Goal: Task Accomplishment & Management: Use online tool/utility

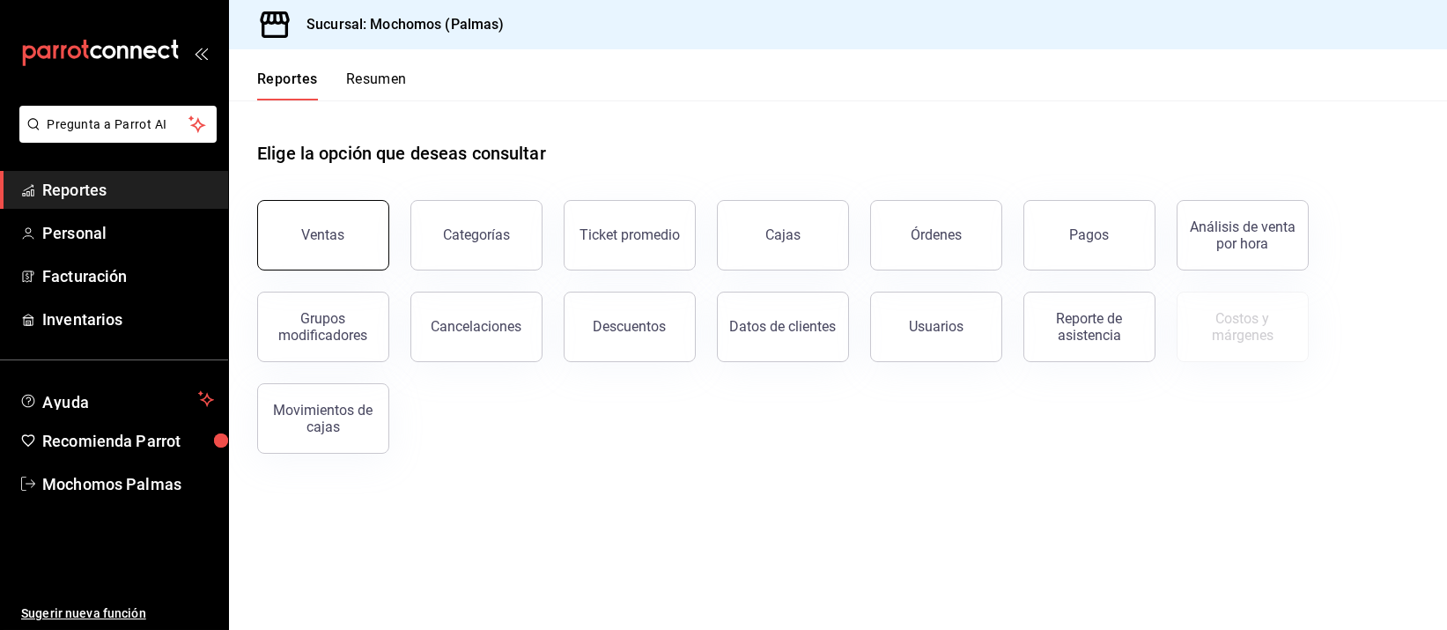
click at [357, 244] on button "Ventas" at bounding box center [323, 235] width 132 height 70
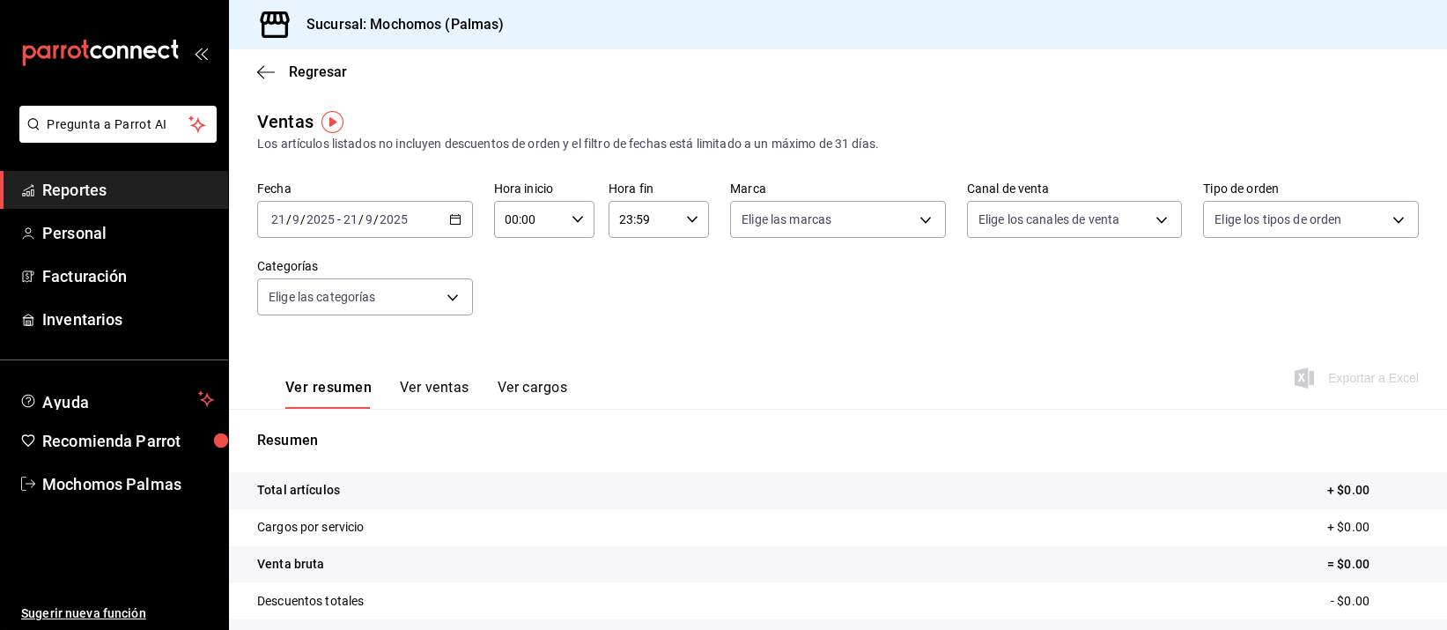
click at [449, 216] on icon "button" at bounding box center [455, 219] width 12 height 12
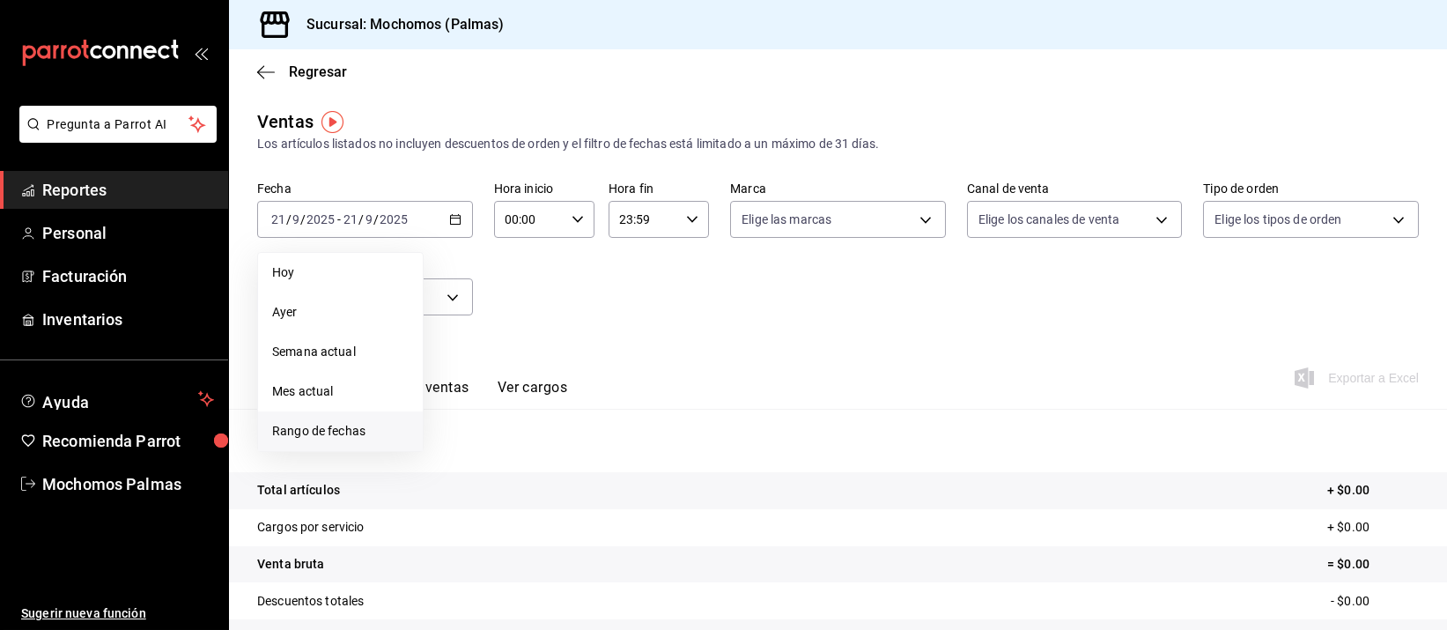
click at [295, 431] on span "Rango de fechas" at bounding box center [340, 431] width 137 height 18
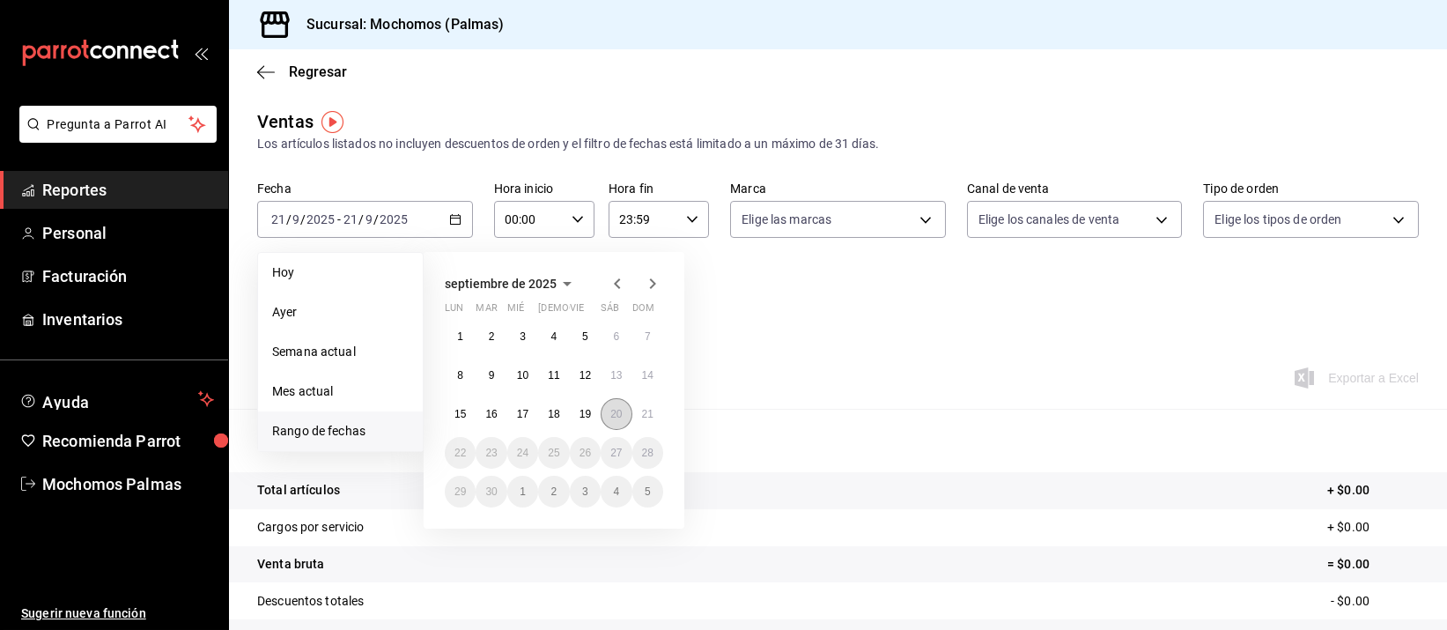
click at [610, 408] on abbr "20" at bounding box center [615, 414] width 11 height 12
click at [654, 415] on button "21" at bounding box center [647, 414] width 31 height 32
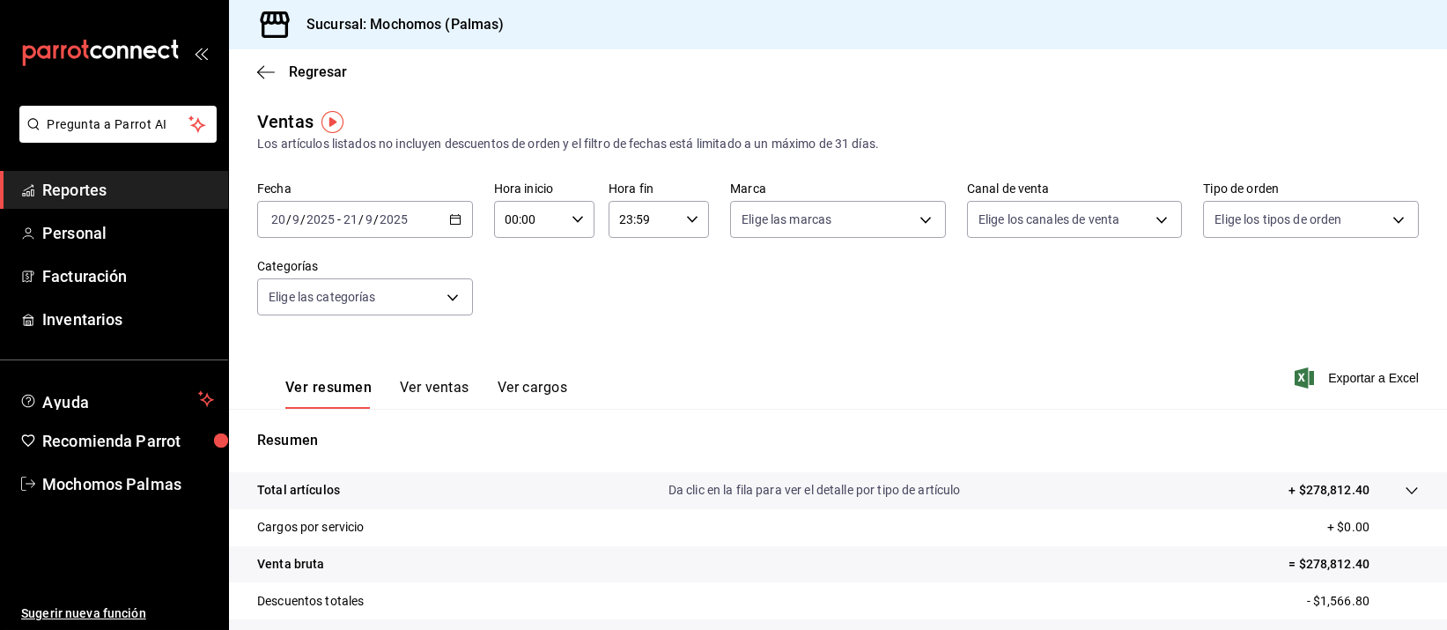
click at [575, 218] on \(Stroke\) "button" at bounding box center [577, 219] width 11 height 6
click at [511, 363] on span "05" at bounding box center [515, 365] width 21 height 14
type input "05:00"
click at [678, 213] on div at bounding box center [723, 315] width 1447 height 630
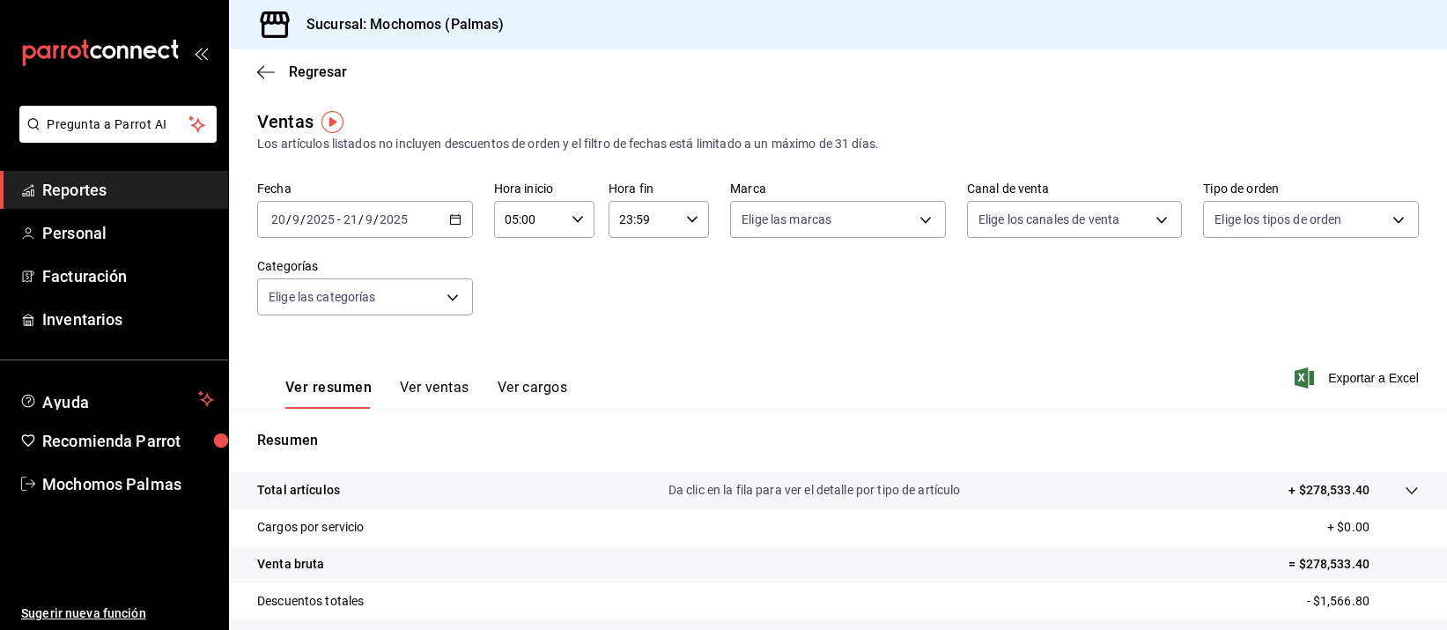
click at [686, 213] on icon "button" at bounding box center [692, 219] width 12 height 12
click at [632, 353] on button "05" at bounding box center [628, 365] width 42 height 35
click at [689, 255] on button "00" at bounding box center [677, 264] width 42 height 35
type input "05:00"
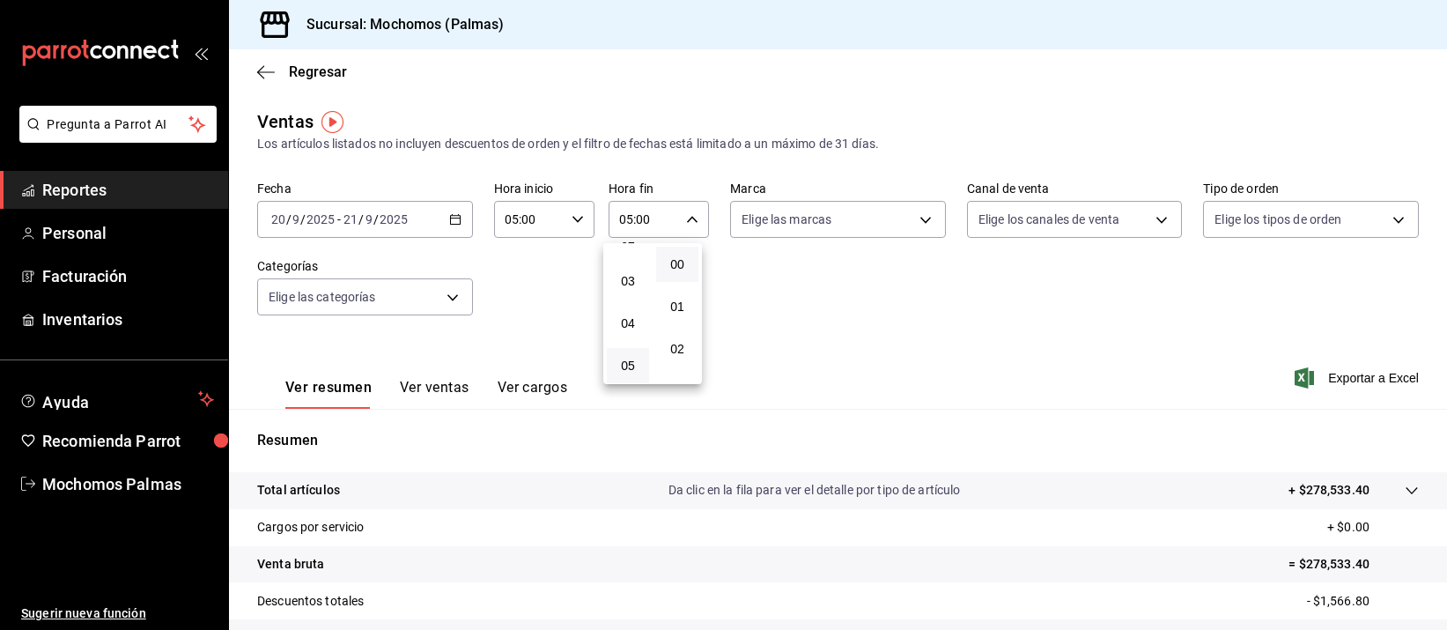
click at [973, 351] on div at bounding box center [723, 315] width 1447 height 630
click at [454, 211] on div "[DATE] [DATE] - [DATE] [DATE]" at bounding box center [365, 219] width 216 height 37
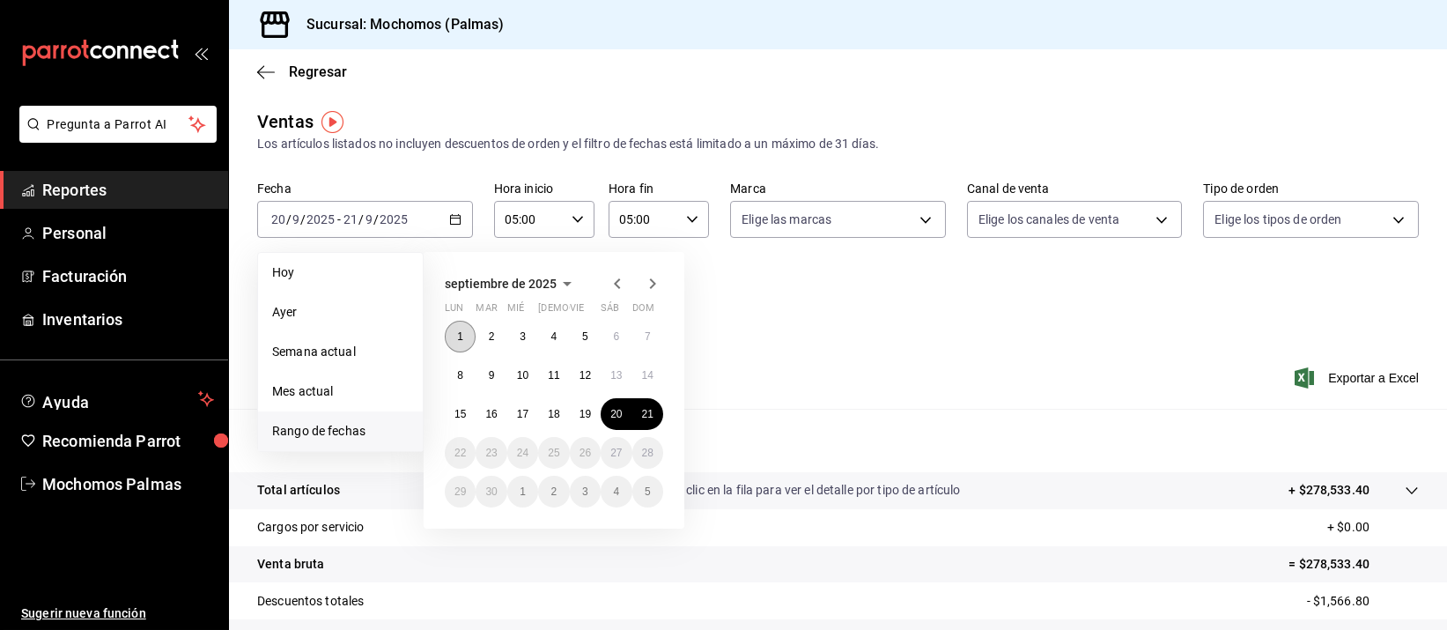
click at [462, 328] on button "1" at bounding box center [460, 337] width 31 height 32
click at [639, 415] on button "21" at bounding box center [647, 414] width 31 height 32
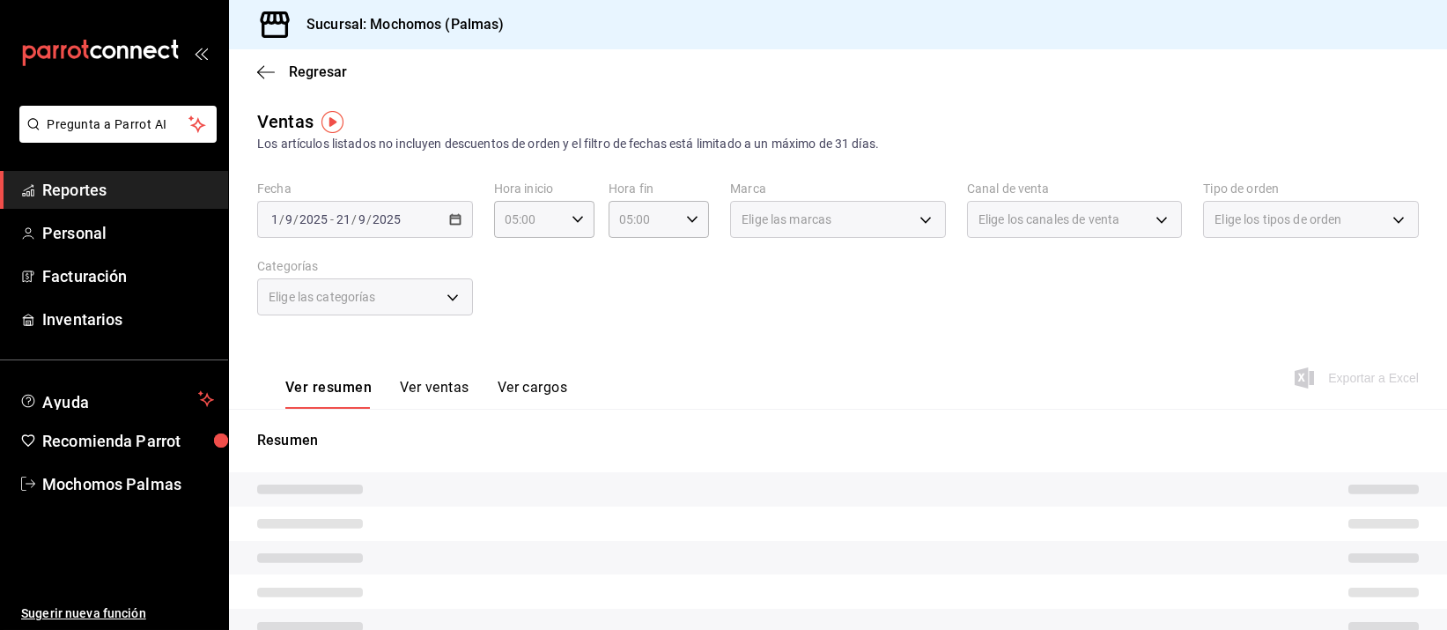
click at [696, 309] on div "Fecha [DATE] [DATE] - [DATE] [DATE] Hora inicio 05:00 Hora inicio Hora fin 05:0…" at bounding box center [838, 258] width 1162 height 155
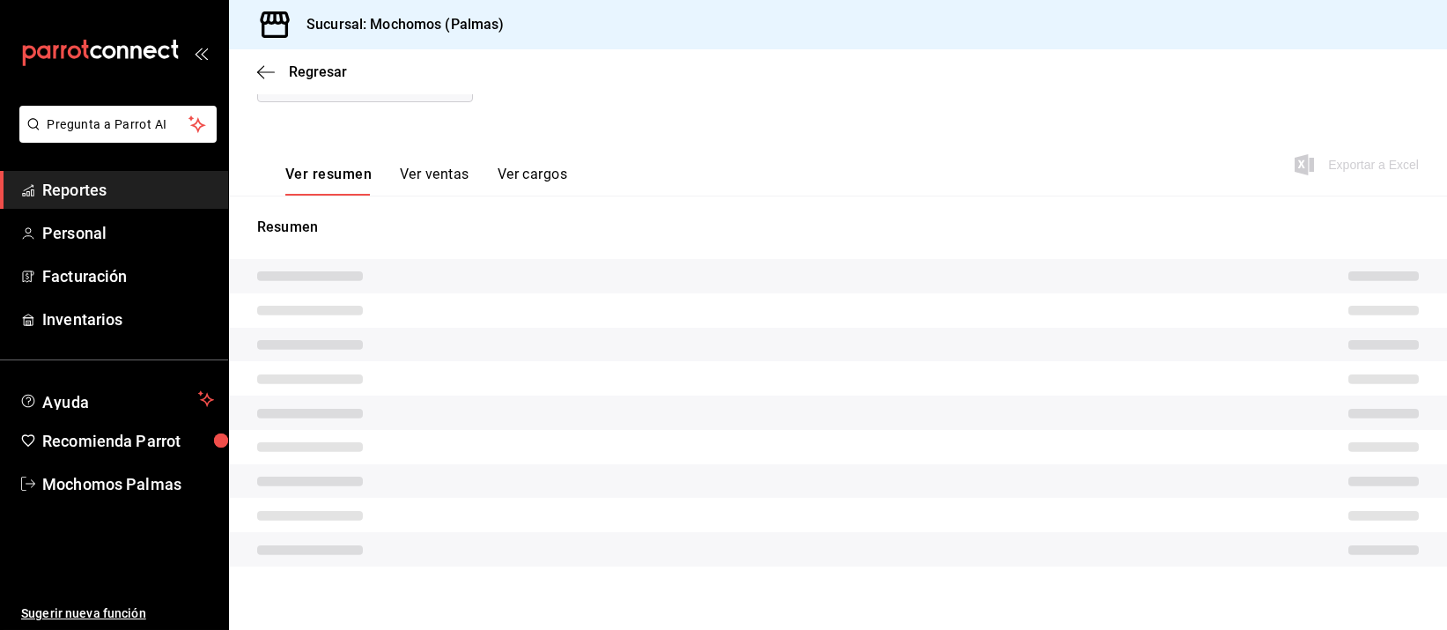
scroll to position [226, 0]
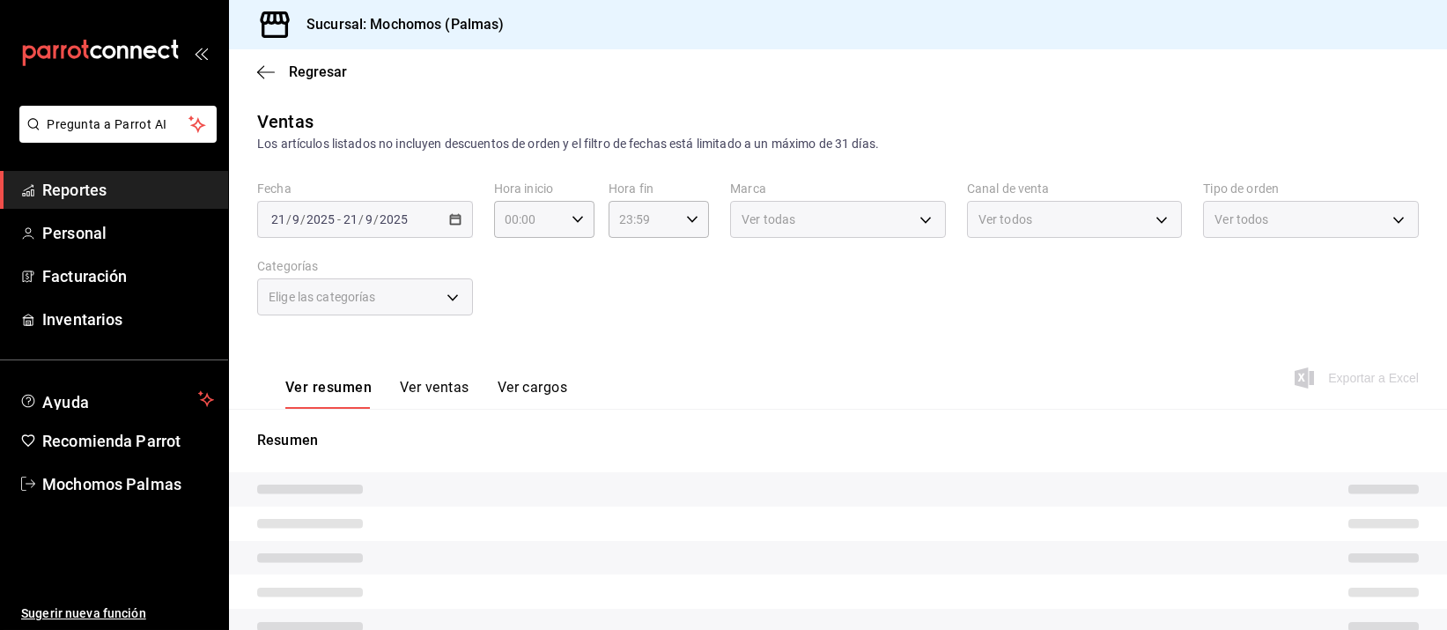
type input "05:00"
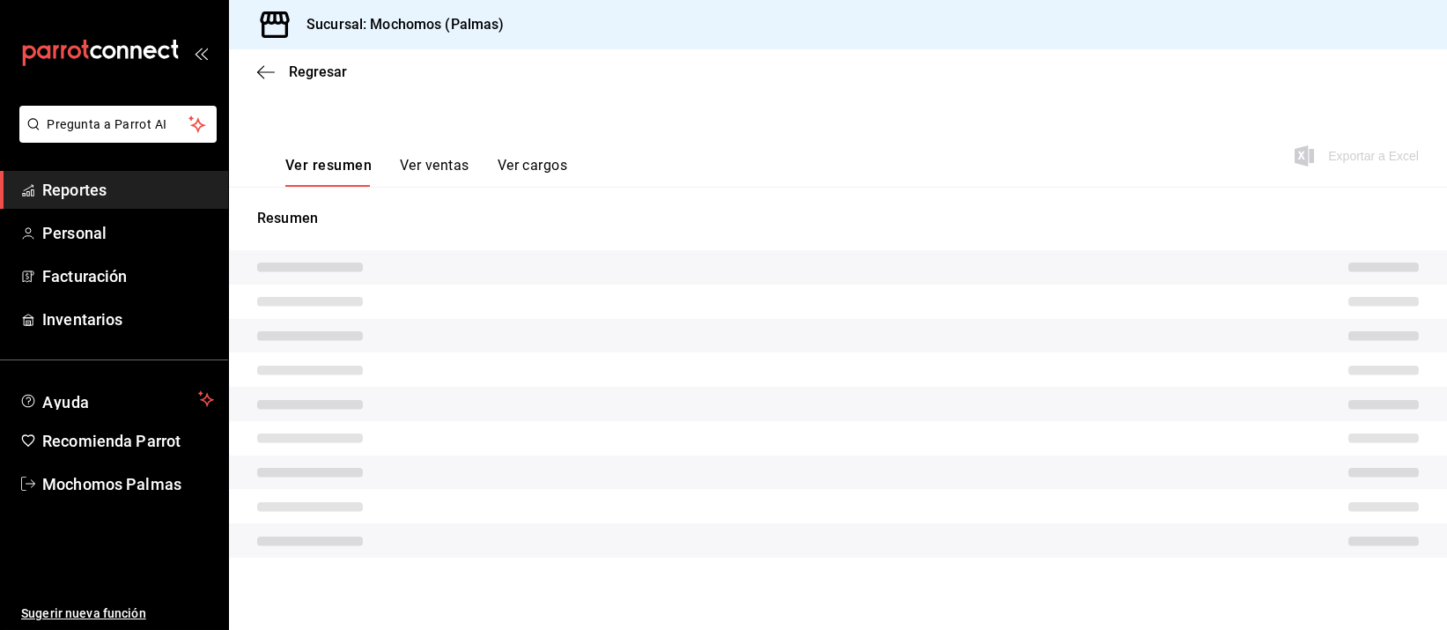
scroll to position [226, 0]
click at [666, 325] on tr at bounding box center [838, 331] width 1218 height 34
click at [642, 192] on div "Resumen" at bounding box center [838, 378] width 1218 height 392
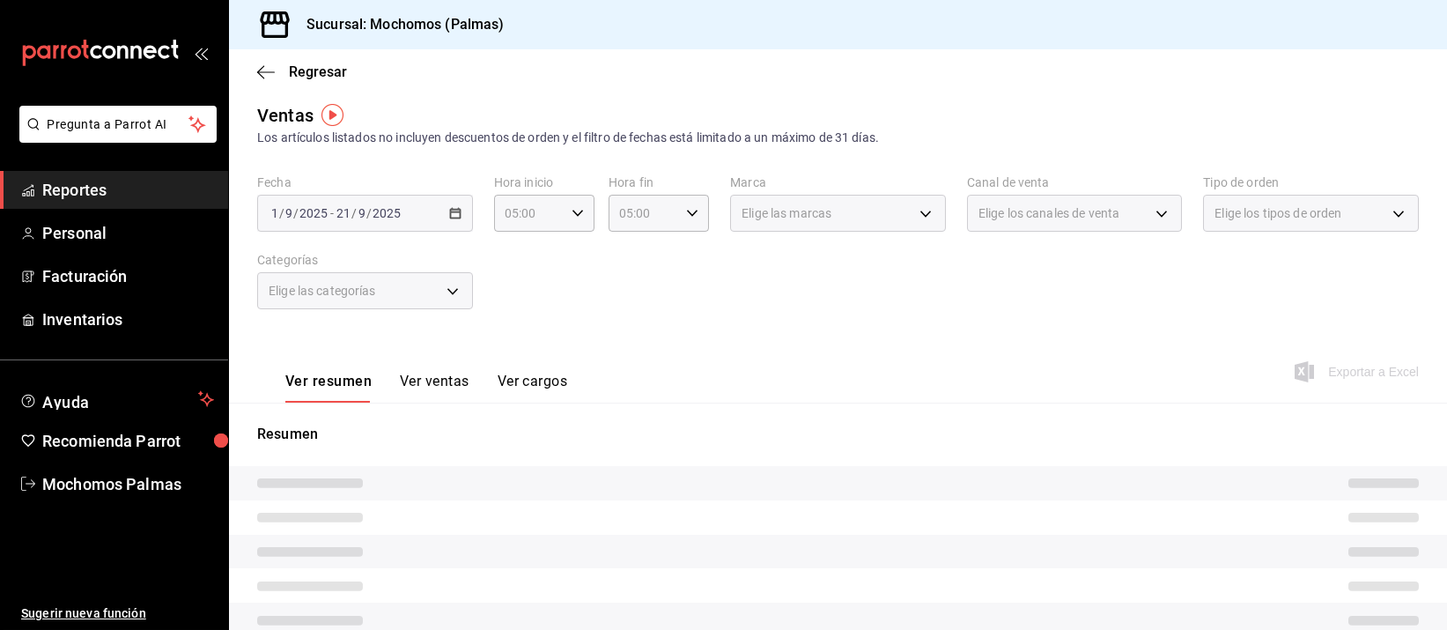
scroll to position [0, 0]
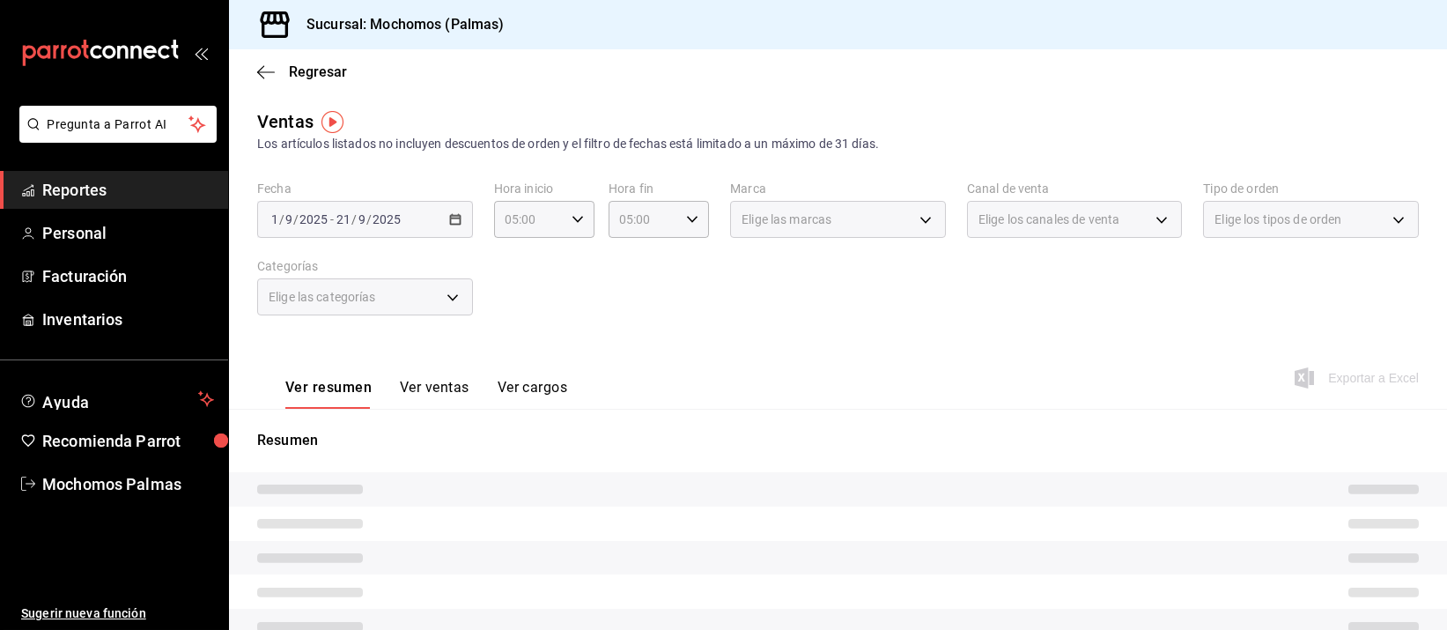
click at [679, 300] on div "Fecha [DATE] [DATE] - [DATE] [DATE] Hora inicio 05:00 Hora inicio Hora fin 05:0…" at bounding box center [838, 258] width 1162 height 155
click at [596, 325] on div "Fecha [DATE] [DATE] - [DATE] [DATE] Hora inicio 05:00 Hora inicio Hora fin 05:0…" at bounding box center [838, 258] width 1162 height 155
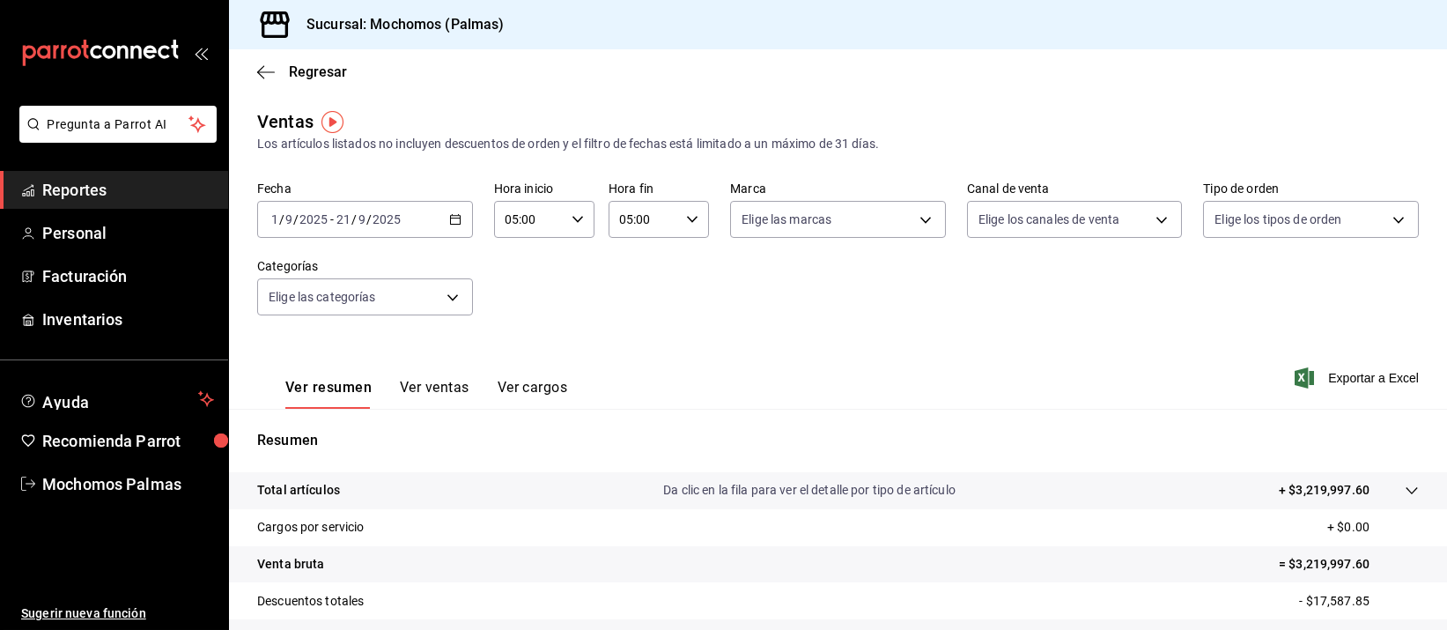
click at [129, 181] on span "Reportes" at bounding box center [128, 190] width 172 height 24
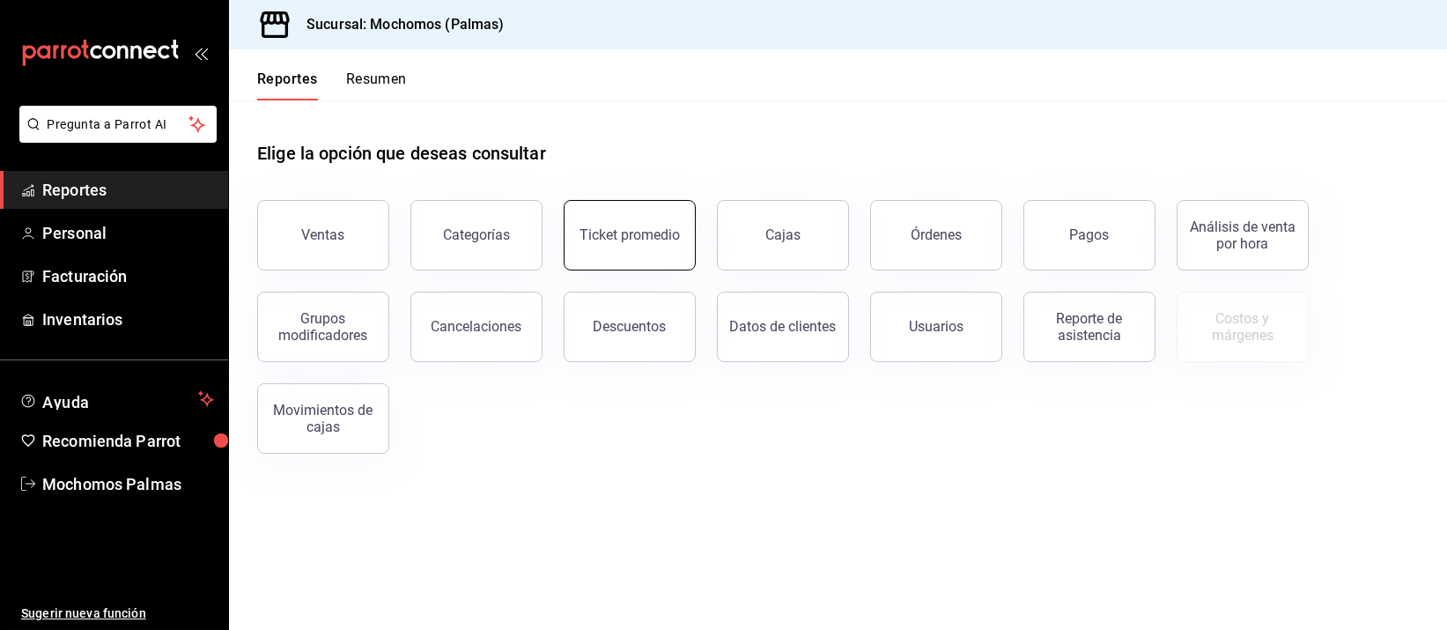
click at [649, 220] on button "Ticket promedio" at bounding box center [630, 235] width 132 height 70
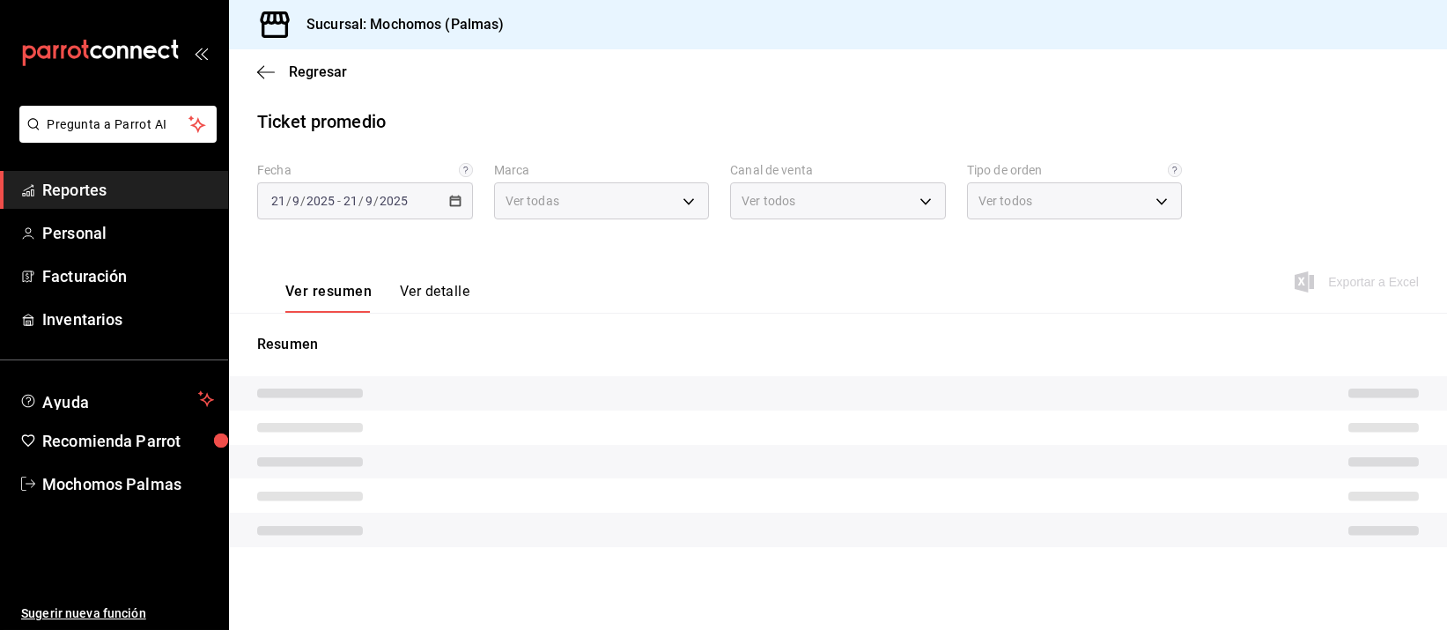
type input "70f98016-ab90-4f26-81e6-ab4884d8d8a0"
type input "PARROT,UBER_EATS,RAPPI,DIDI_FOOD,ONLINE"
type input "1406dacc-122d-474b-a961-72adf1b142d8,23052771-8e1b-43e3-b7da-1a661d939937,EXTER…"
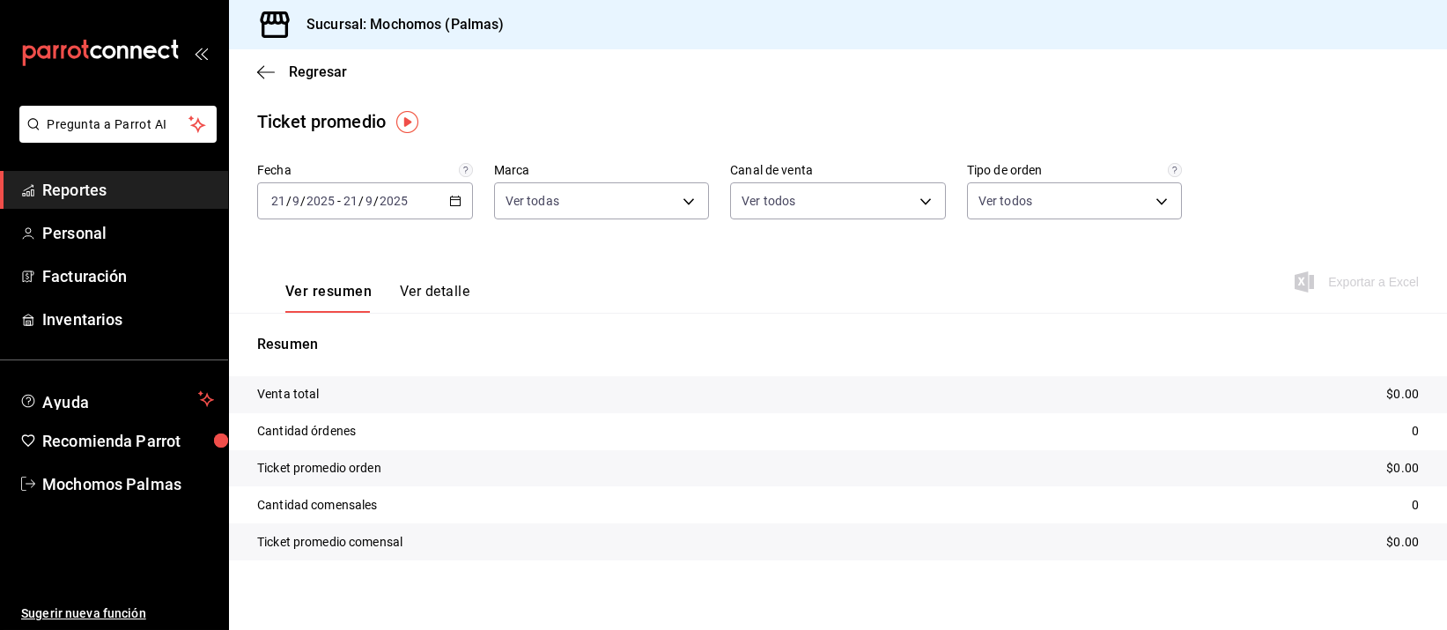
click at [447, 189] on div "2025-09-21 21 / 9 / 2025 - 2025-09-21 21 / 9 / 2025" at bounding box center [365, 200] width 216 height 37
click at [336, 420] on span "Rango de fechas" at bounding box center [340, 412] width 137 height 18
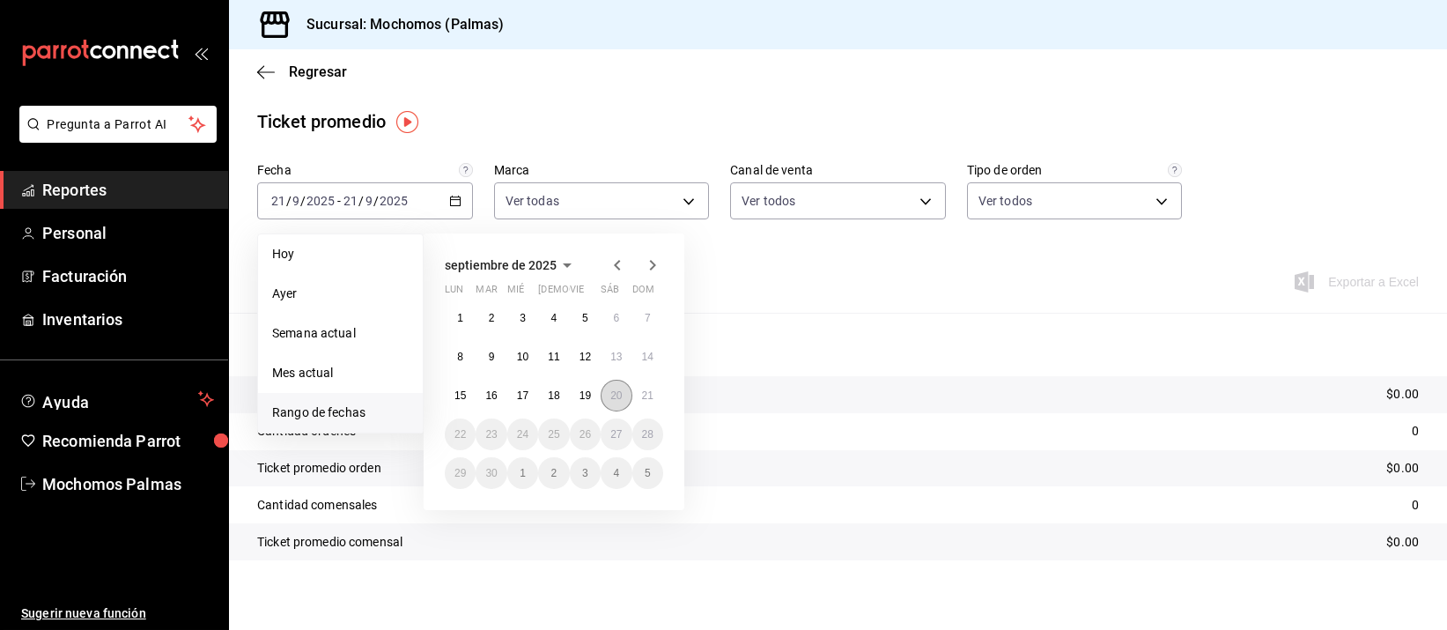
click at [606, 393] on button "20" at bounding box center [616, 396] width 31 height 32
click at [646, 393] on abbr "21" at bounding box center [647, 395] width 11 height 12
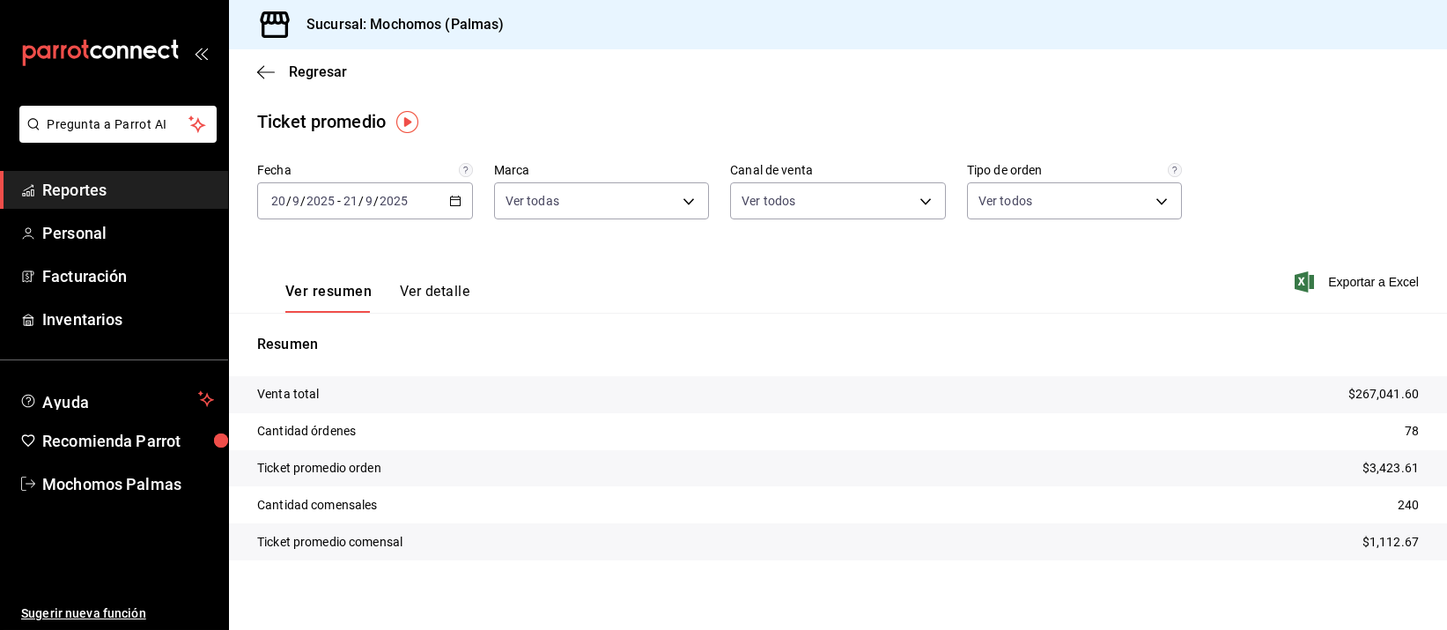
click at [152, 186] on span "Reportes" at bounding box center [128, 190] width 172 height 24
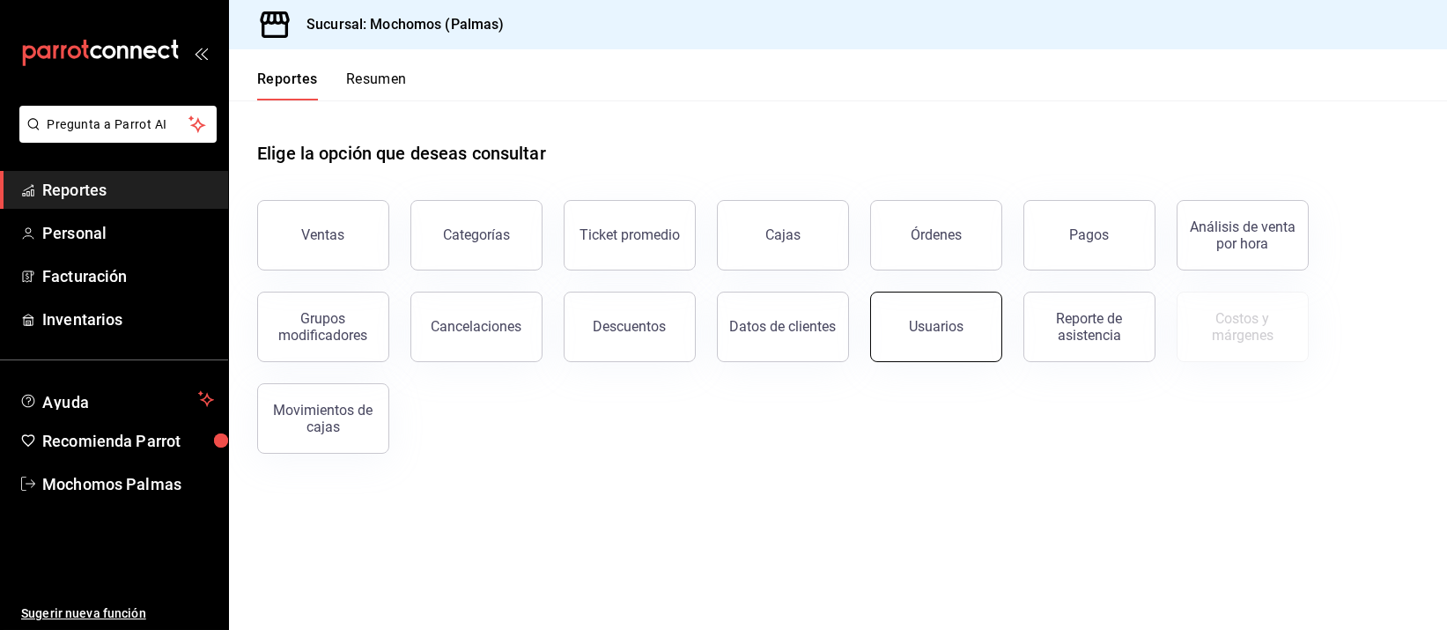
click at [920, 322] on div "Usuarios" at bounding box center [936, 326] width 55 height 17
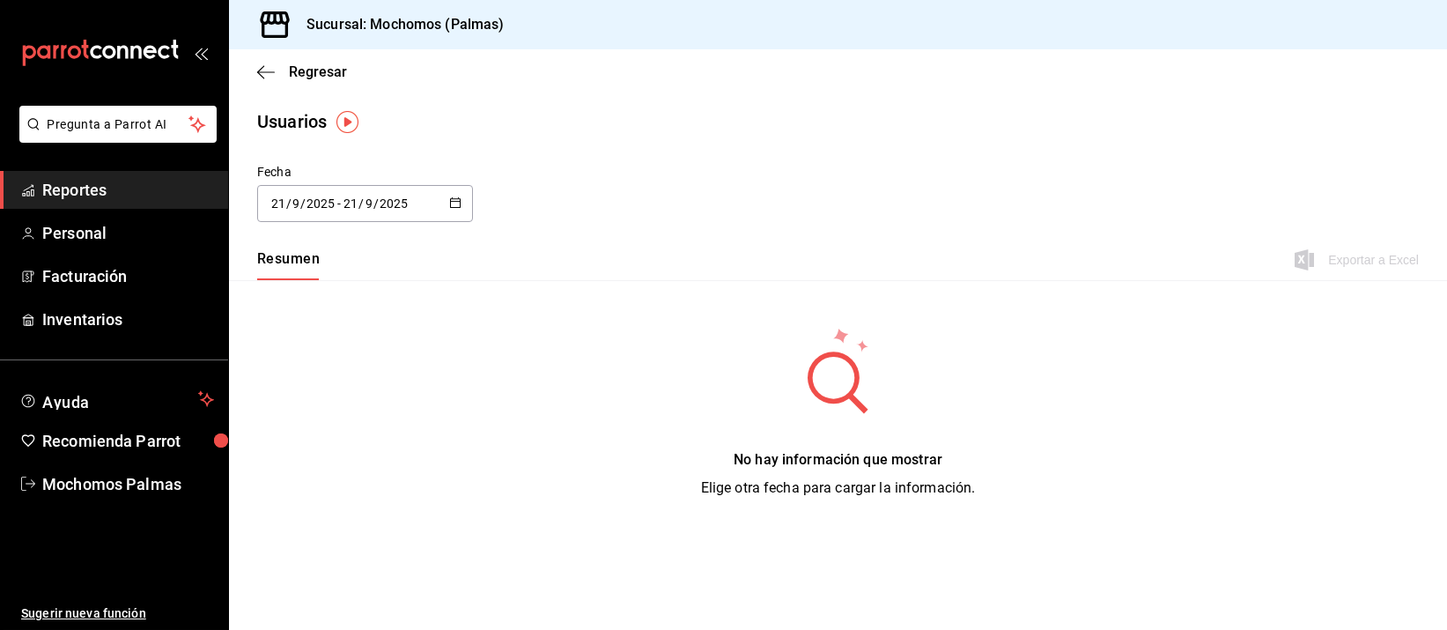
click at [451, 199] on icon "button" at bounding box center [455, 202] width 12 height 12
click at [275, 454] on li "Rango de fechas" at bounding box center [340, 458] width 166 height 40
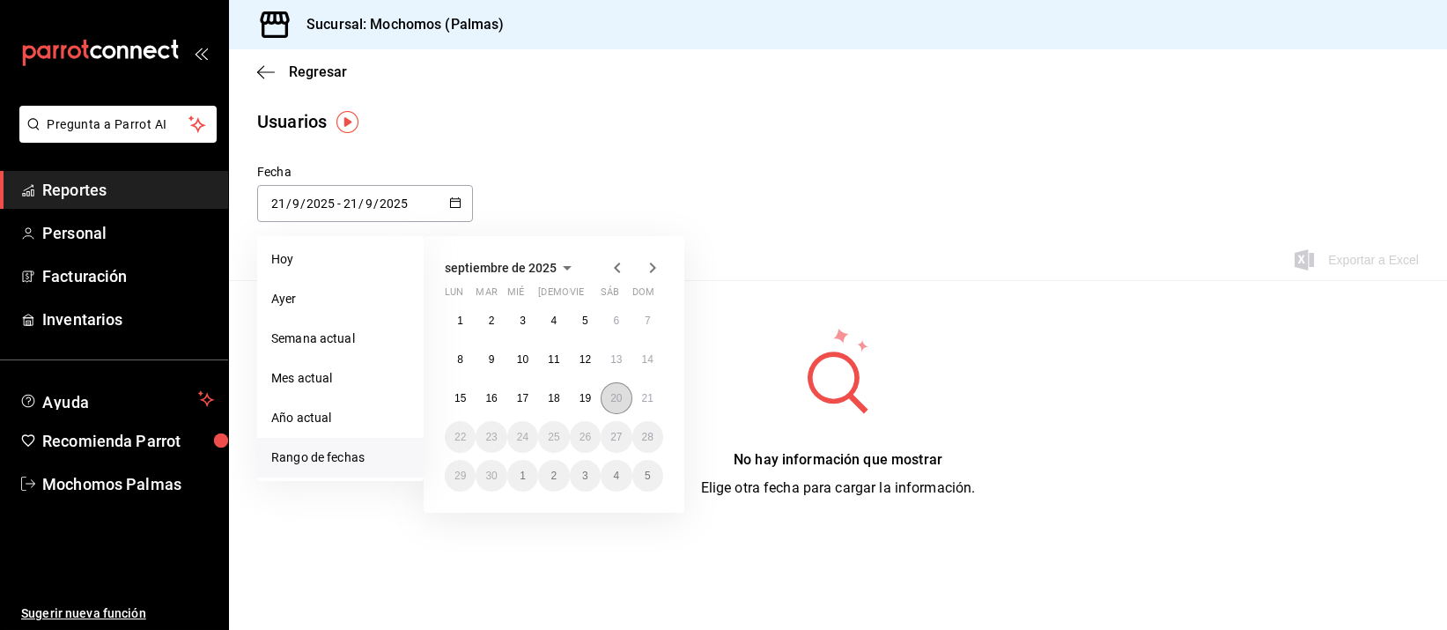
click at [605, 405] on button "20" at bounding box center [616, 398] width 31 height 32
click at [644, 401] on abbr "21" at bounding box center [647, 398] width 11 height 12
type input "[DATE]"
type input "20"
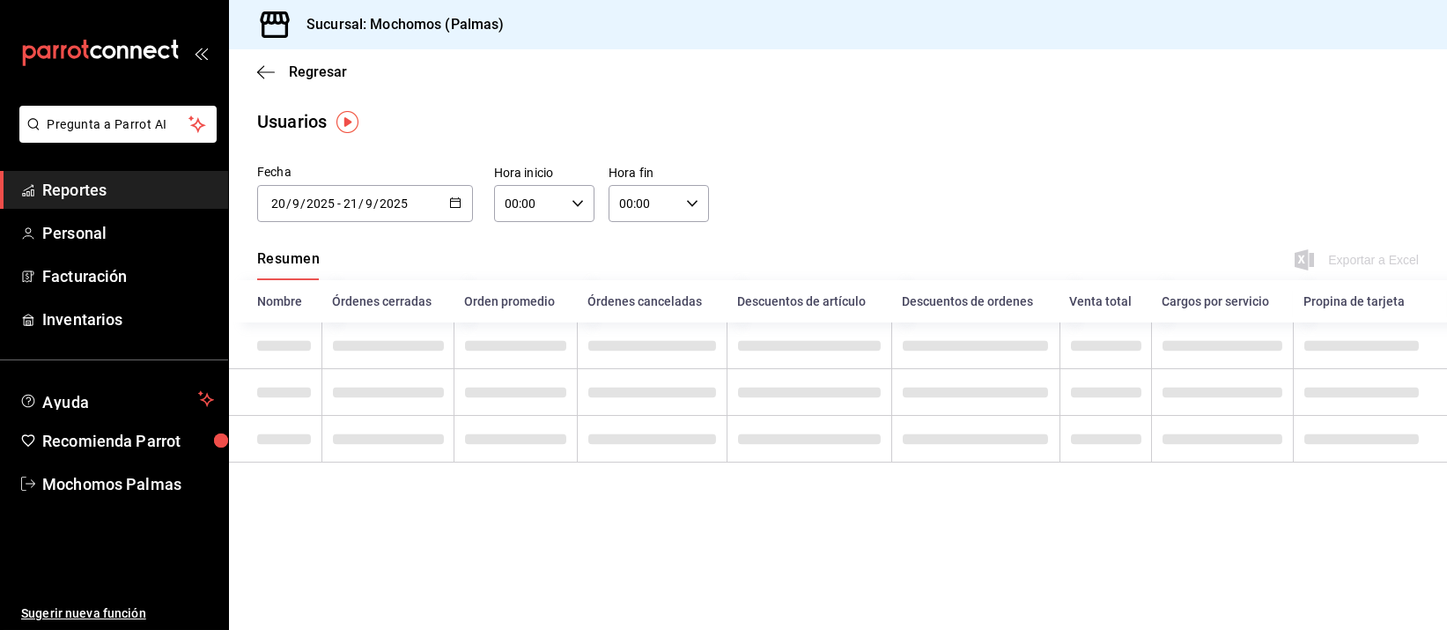
click at [567, 197] on div "00:00 Hora inicio" at bounding box center [544, 203] width 100 height 37
click at [520, 336] on button "05" at bounding box center [519, 349] width 43 height 35
type input "05:00"
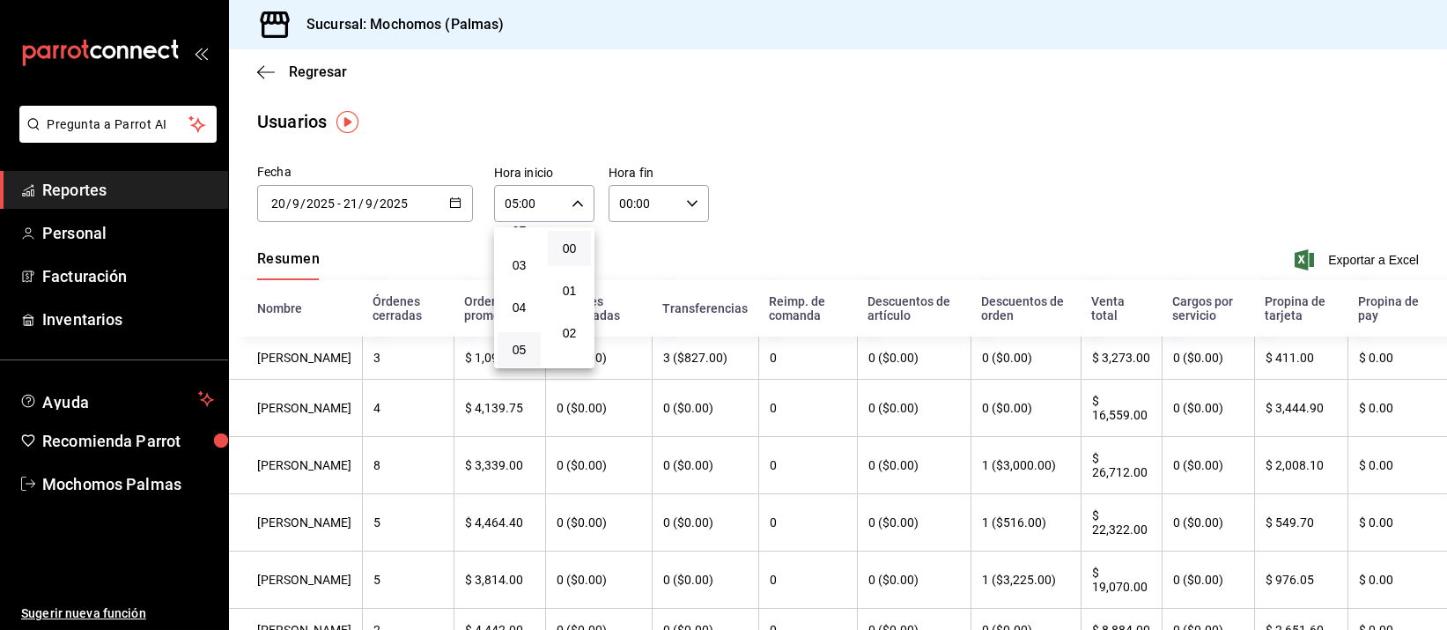
click at [685, 196] on div at bounding box center [723, 315] width 1447 height 630
click at [686, 199] on icon "button" at bounding box center [692, 203] width 12 height 12
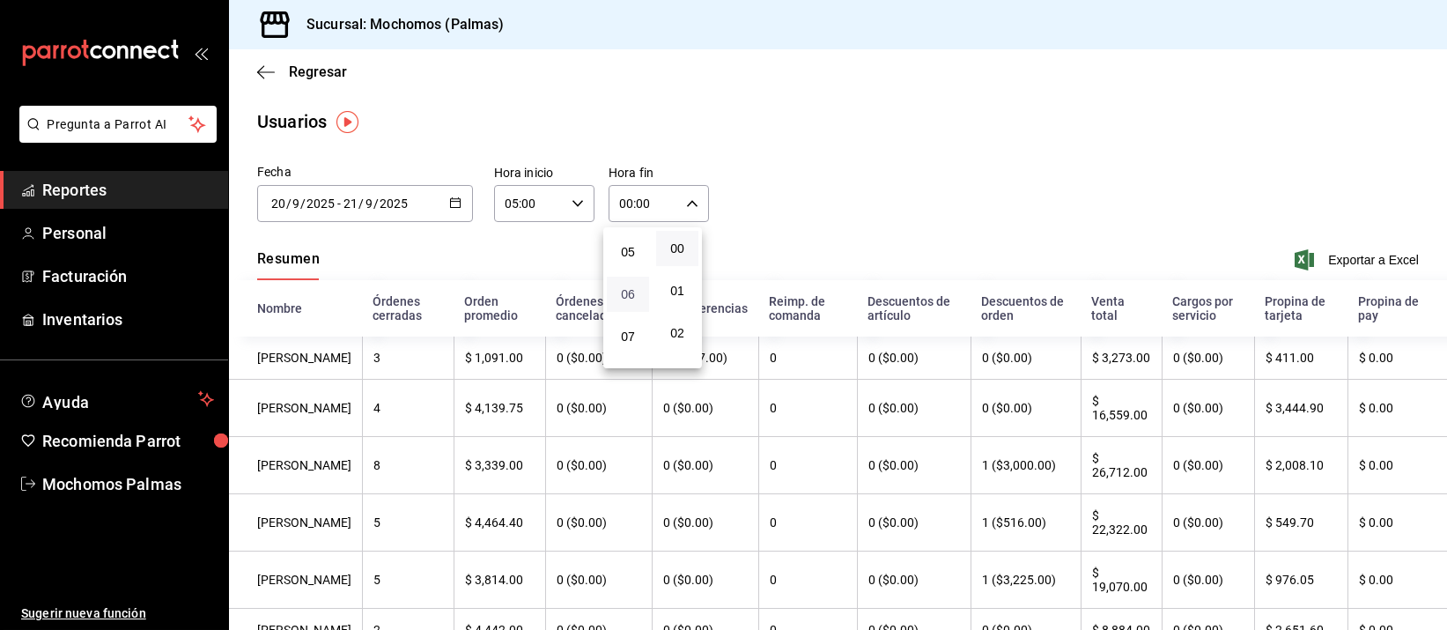
scroll to position [220, 0]
click at [627, 240] on span "05" at bounding box center [627, 240] width 21 height 14
type input "05:00"
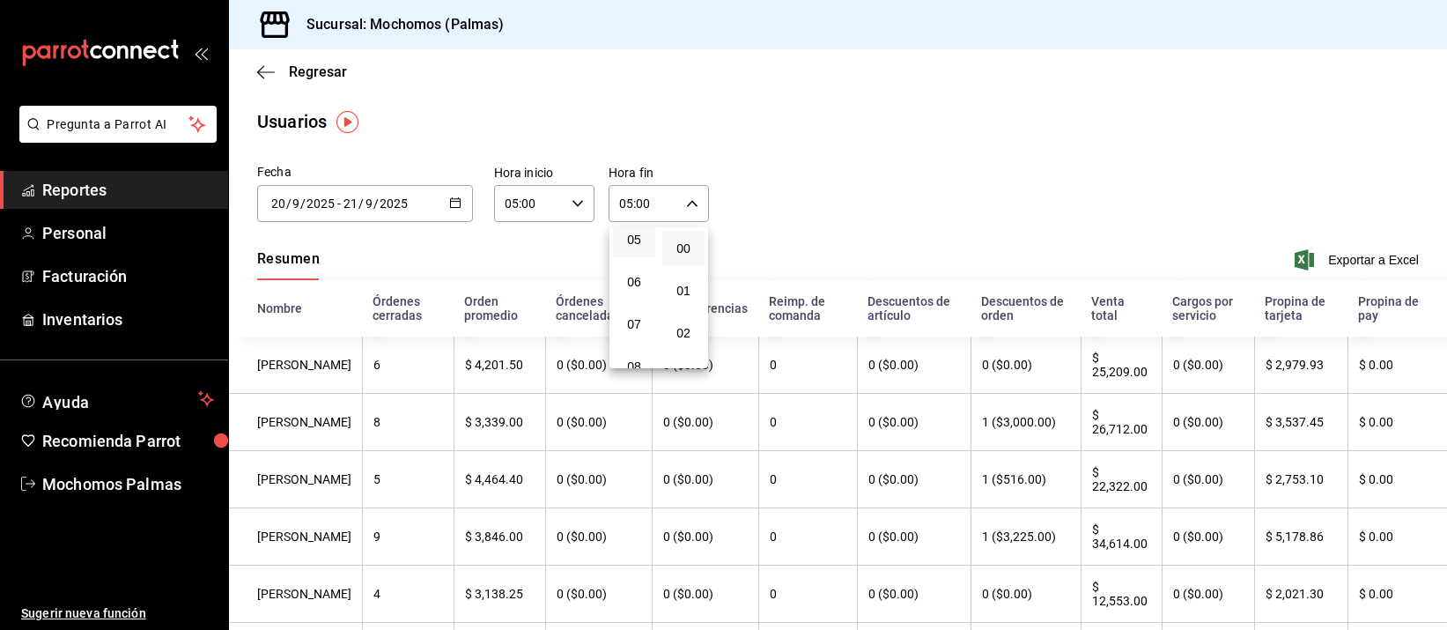
click at [1342, 259] on div at bounding box center [723, 315] width 1447 height 630
click at [1319, 256] on span "Exportar a Excel" at bounding box center [1358, 259] width 121 height 21
click at [454, 212] on div "[DATE] [DATE] - [DATE] [DATE]" at bounding box center [365, 203] width 216 height 37
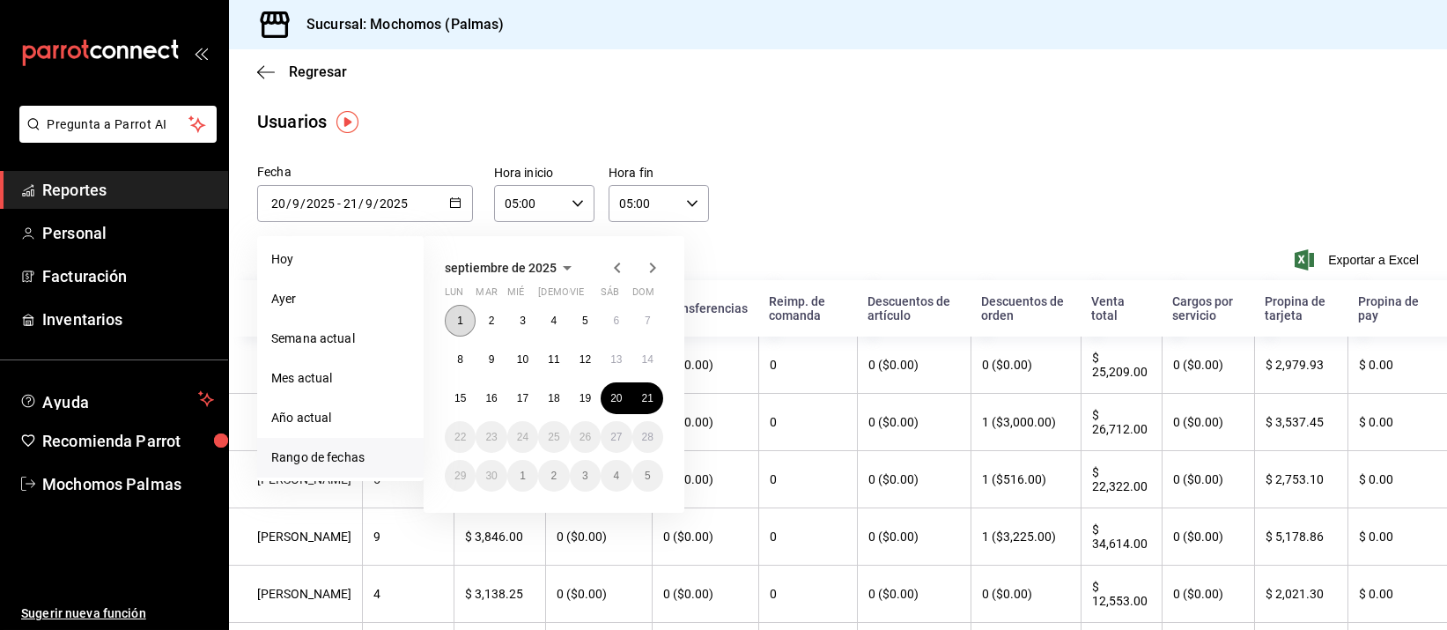
click at [458, 327] on button "1" at bounding box center [460, 321] width 31 height 32
click at [648, 398] on abbr "21" at bounding box center [647, 398] width 11 height 12
type input "[DATE]"
type input "1"
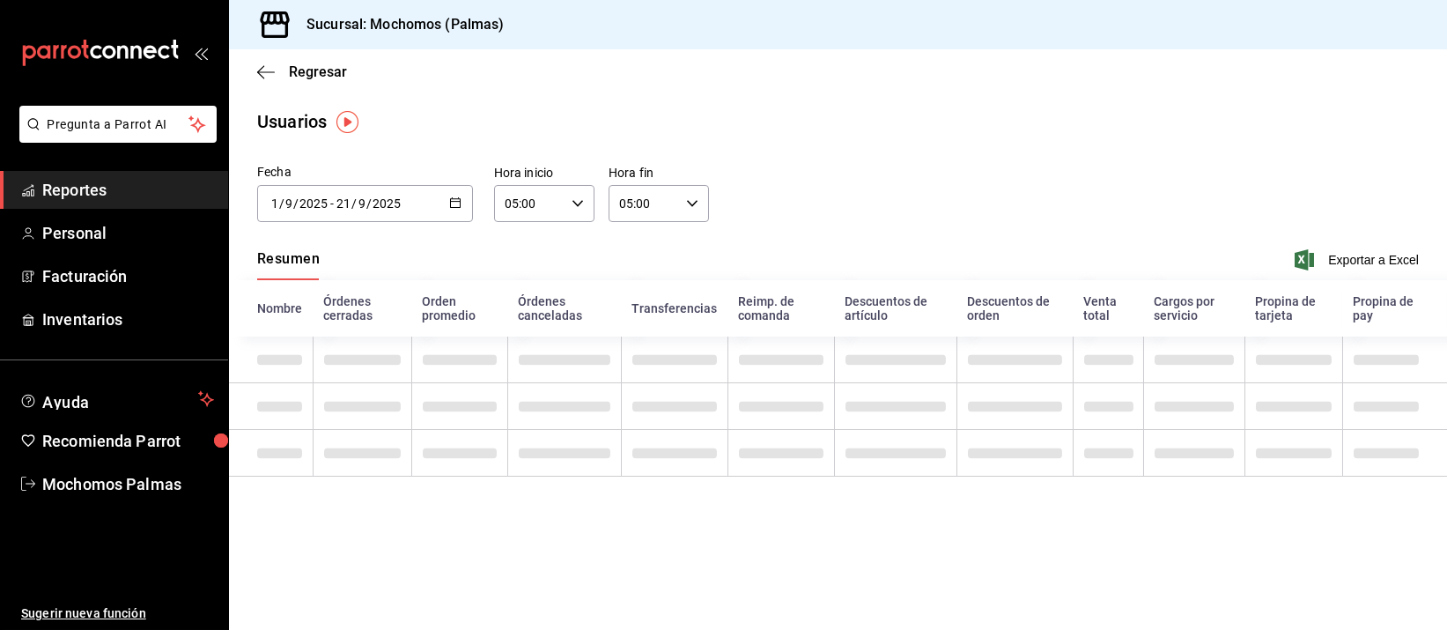
click at [452, 201] on icon "button" at bounding box center [455, 202] width 12 height 12
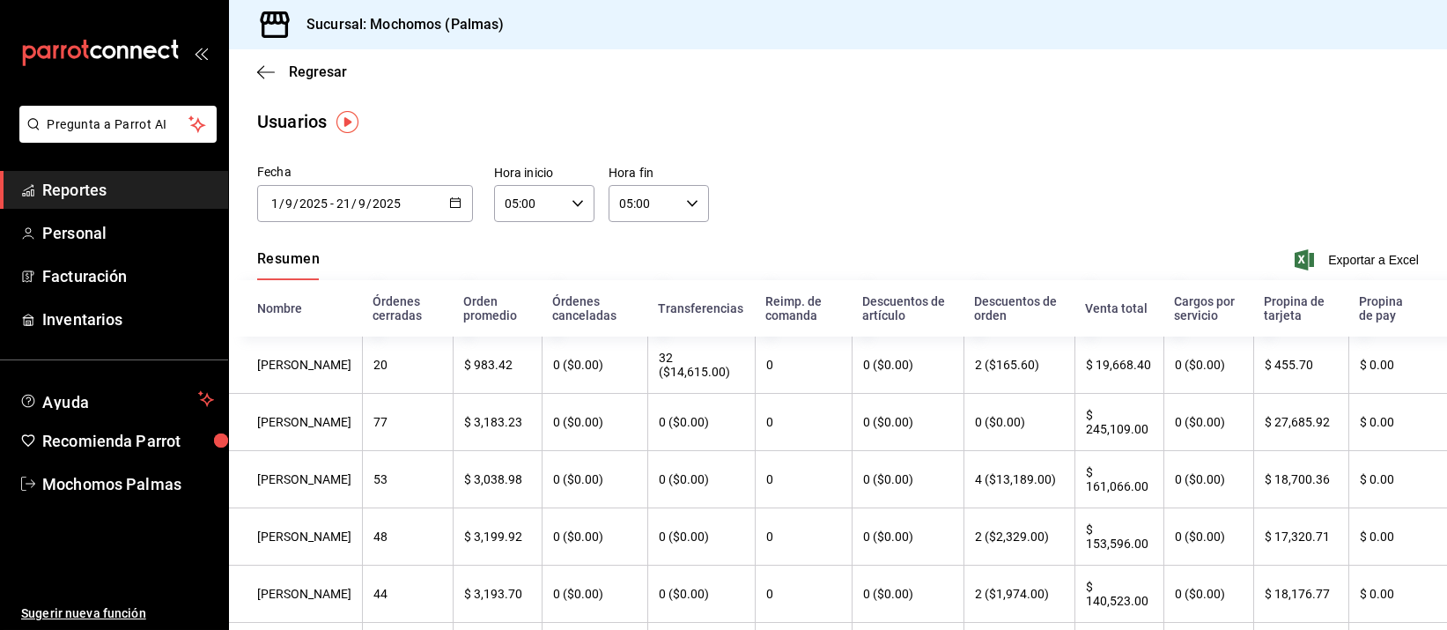
click at [940, 184] on div "Fecha 2025-09-01 1 / 9 / 2025 - 2025-09-21 21 / 9 / 2025 septiembre de 2025 lun…" at bounding box center [838, 203] width 1218 height 80
click at [1322, 256] on span "Exportar a Excel" at bounding box center [1358, 259] width 121 height 21
